Goal: Find specific page/section: Find specific page/section

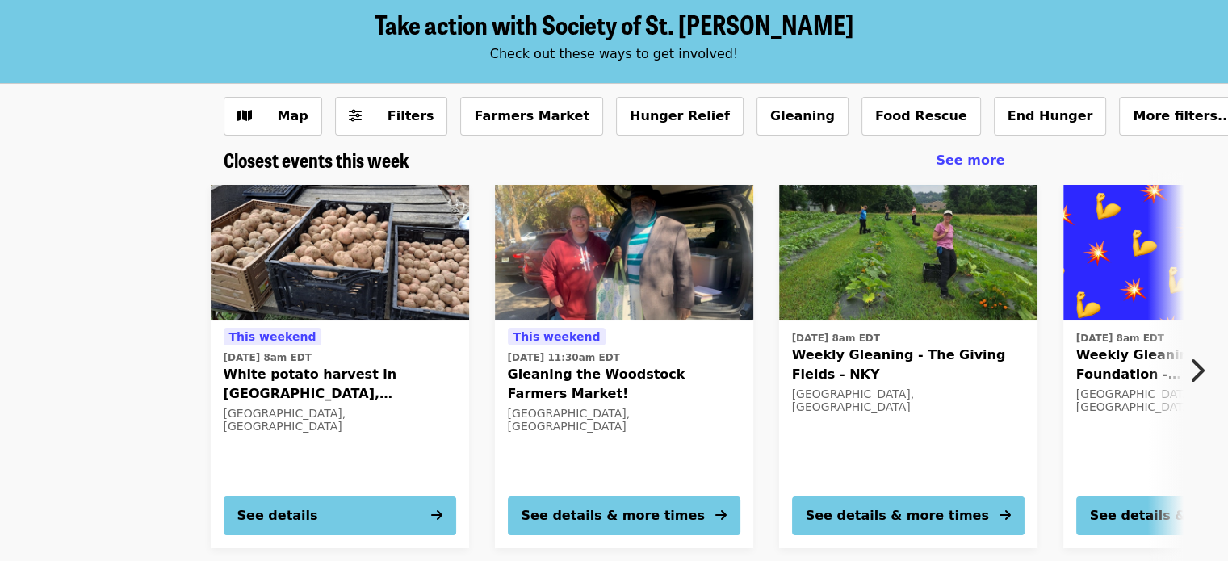
scroll to position [161, 0]
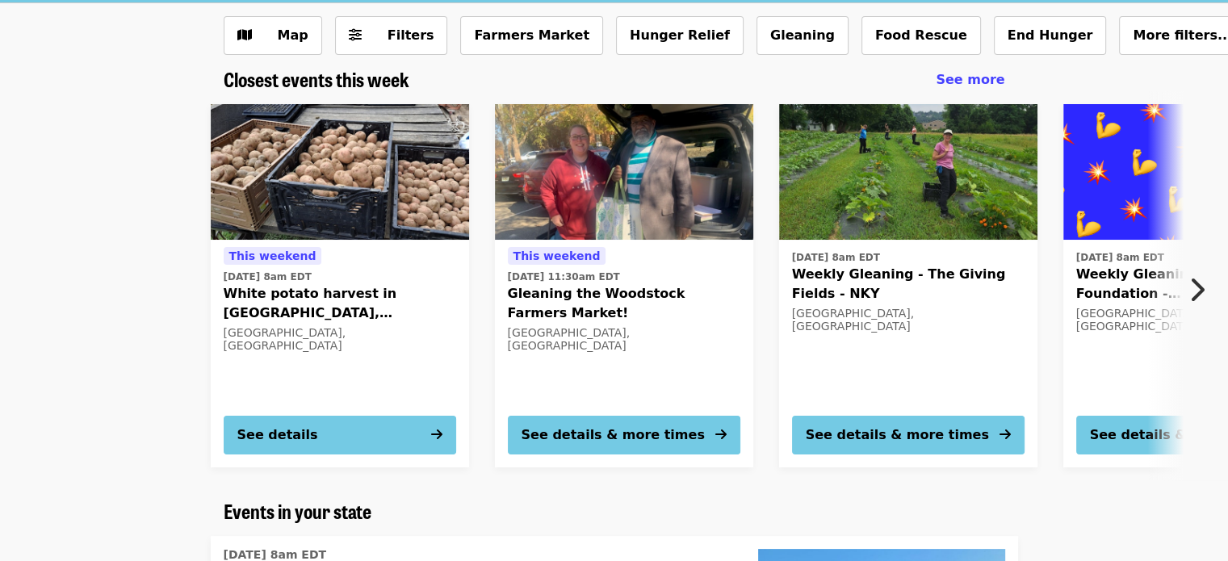
click at [300, 170] on img at bounding box center [340, 172] width 258 height 136
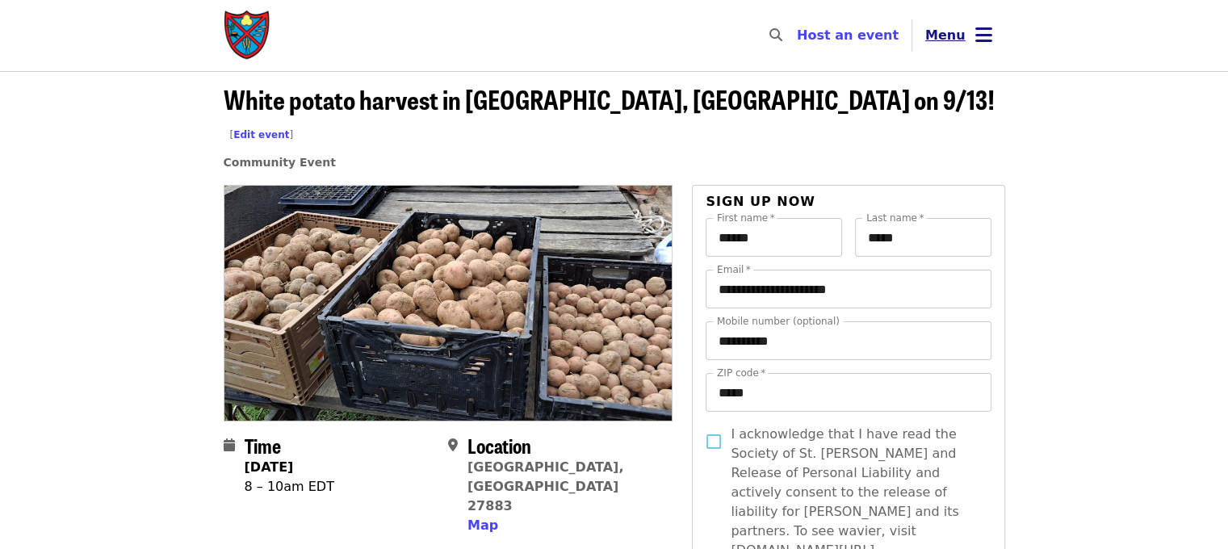
click at [953, 40] on span "Menu" at bounding box center [945, 34] width 40 height 15
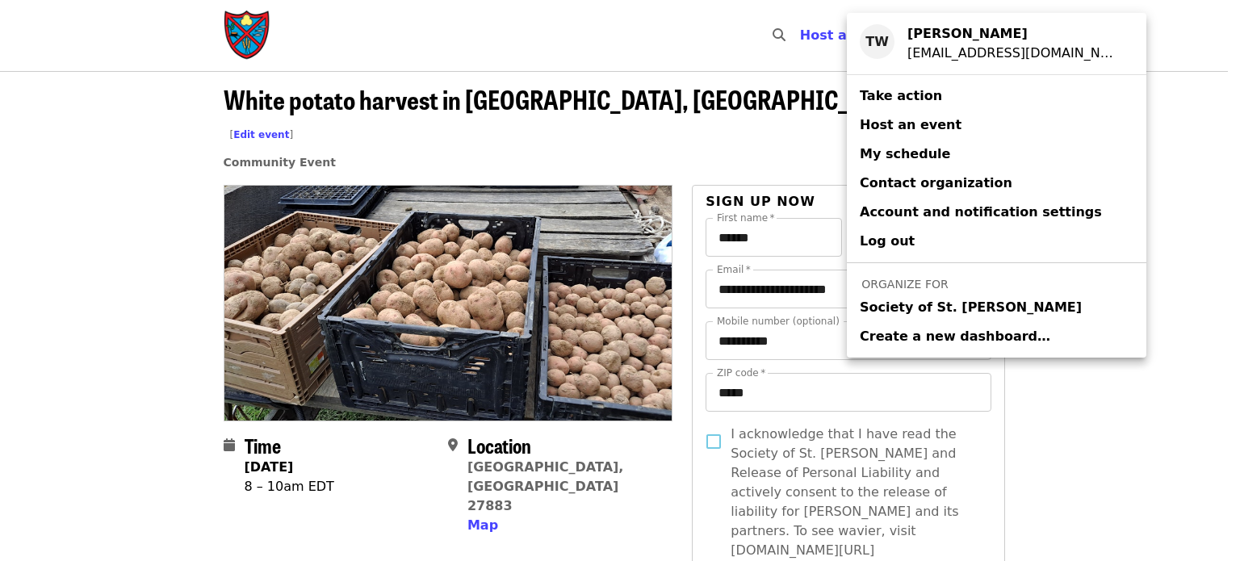
click at [930, 316] on span "Society of St. [PERSON_NAME]" at bounding box center [971, 307] width 222 height 19
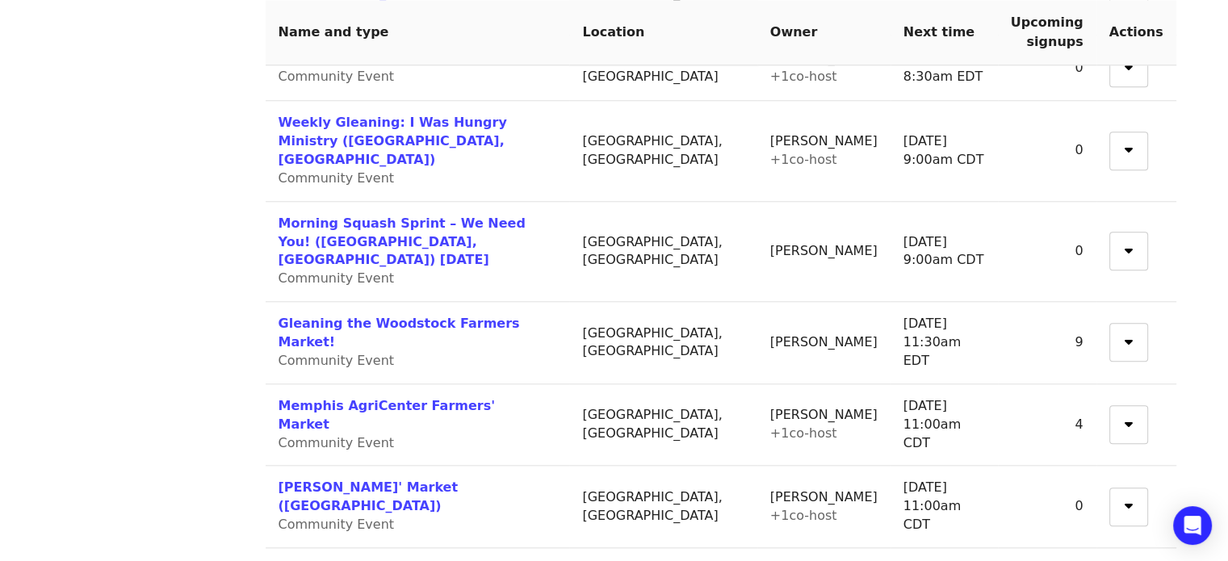
scroll to position [1562, 0]
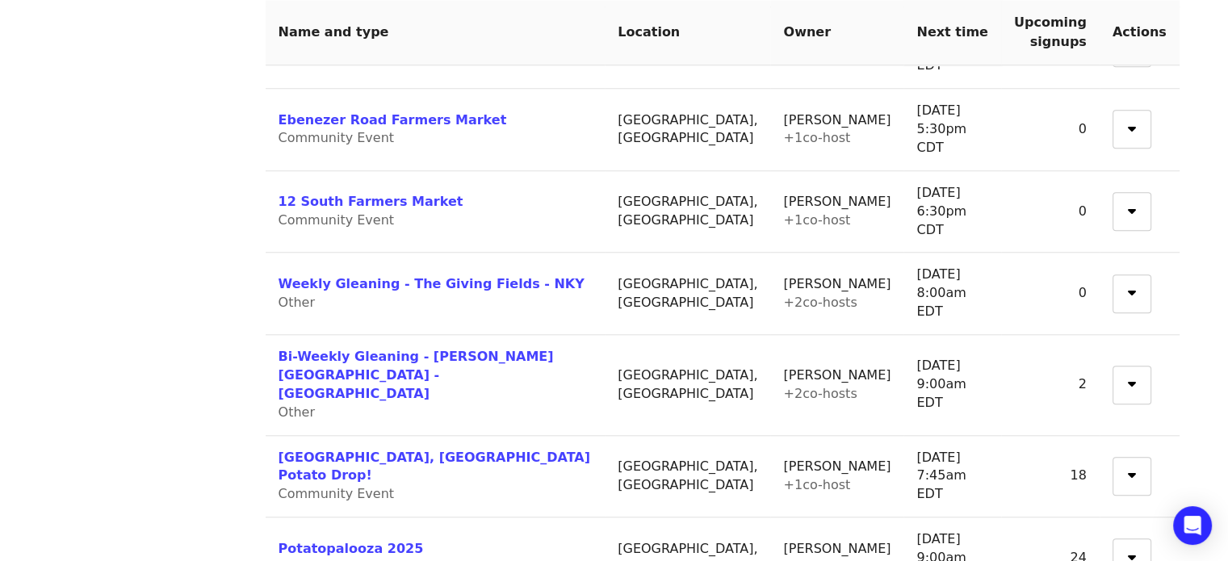
scroll to position [1495, 0]
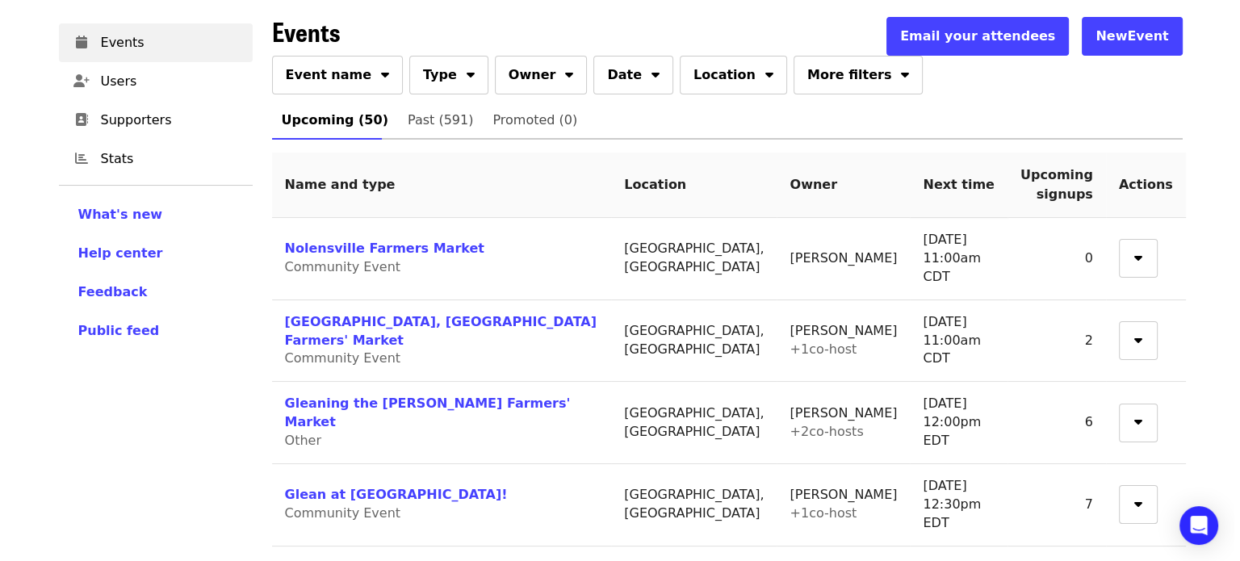
scroll to position [0, 0]
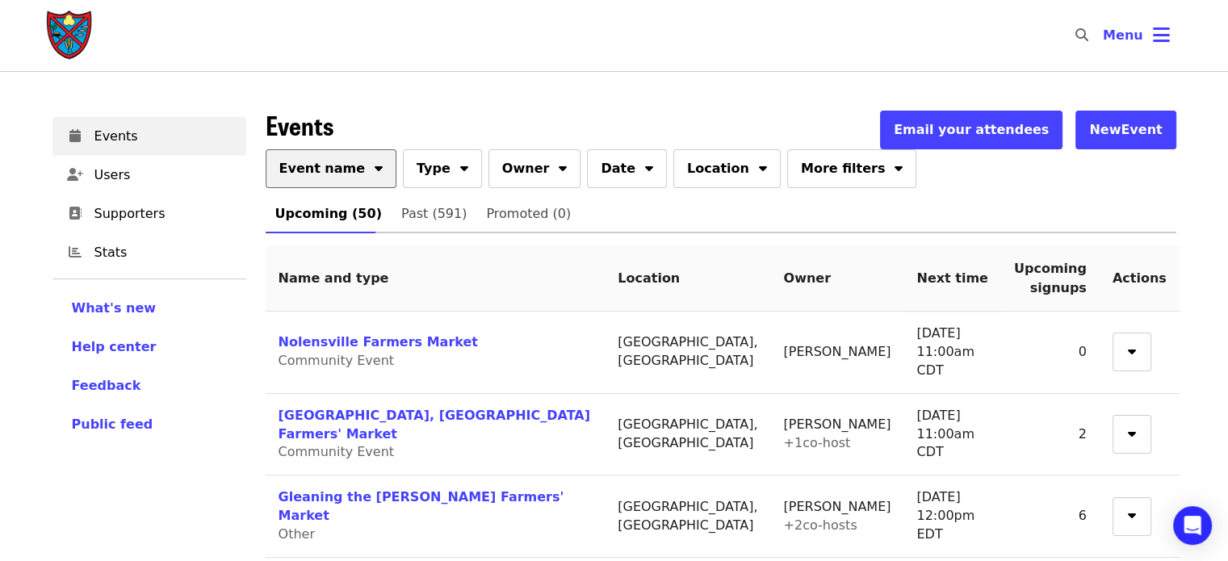
click at [339, 171] on span "Event name" at bounding box center [322, 168] width 86 height 19
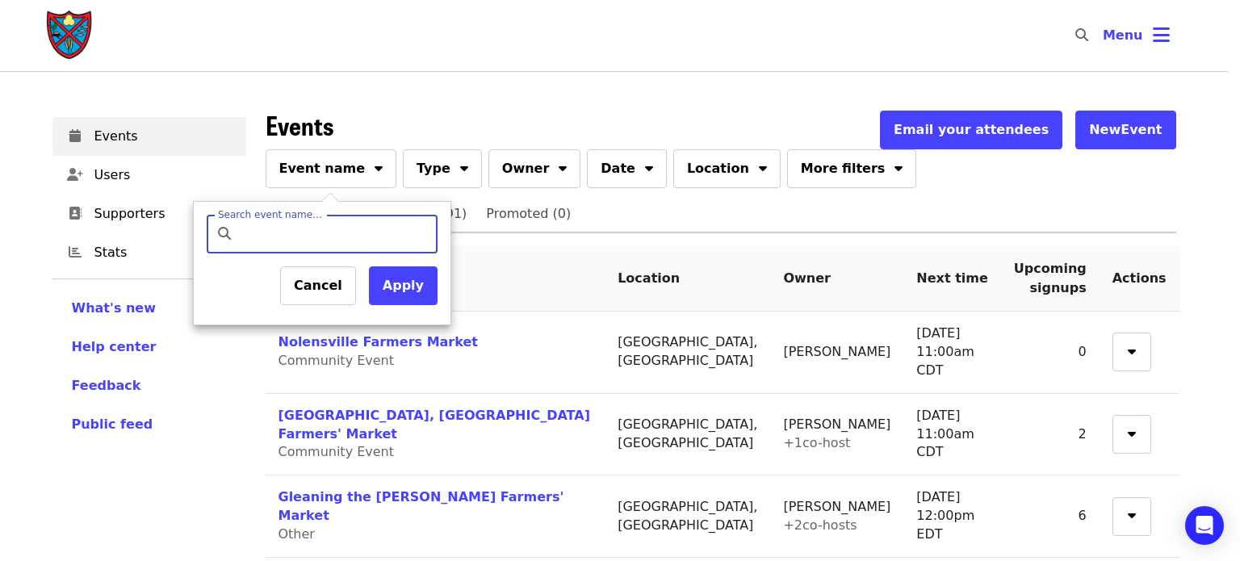
click at [347, 225] on input "Search event name…" at bounding box center [336, 234] width 191 height 39
type input "*****"
